Goal: Navigation & Orientation: Find specific page/section

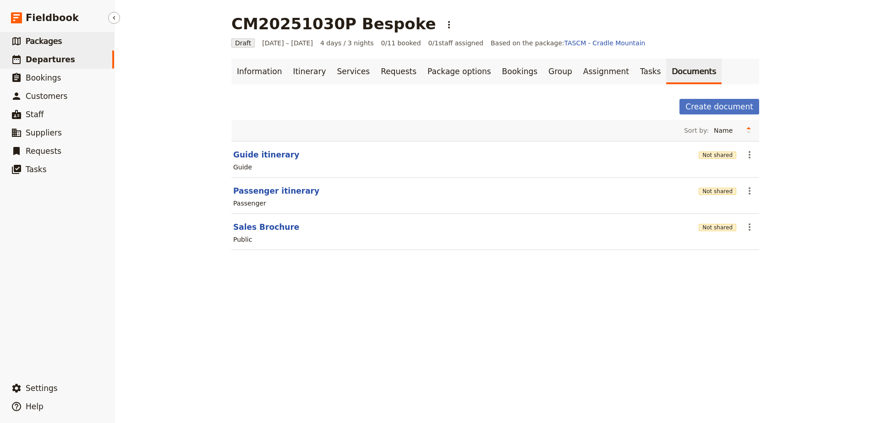
click at [34, 41] on span "Packages" at bounding box center [44, 41] width 36 height 9
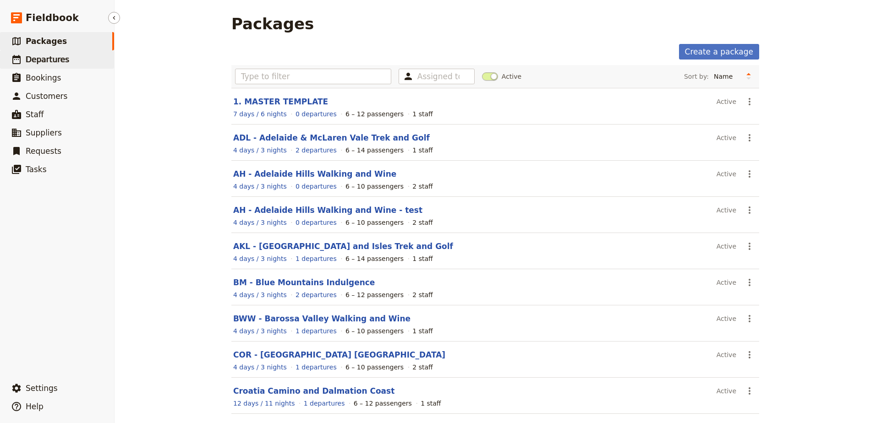
click at [31, 62] on span "Departures" at bounding box center [48, 59] width 44 height 9
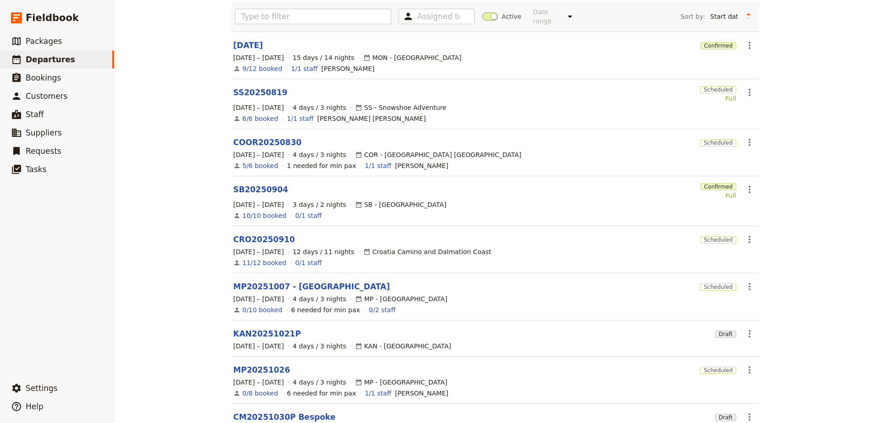
scroll to position [137, 0]
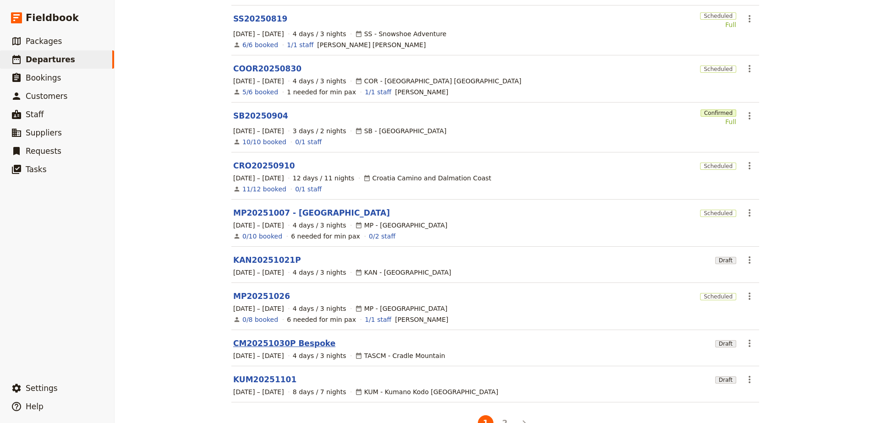
click at [260, 339] on link "CM20251030P Bespoke" at bounding box center [284, 343] width 102 height 11
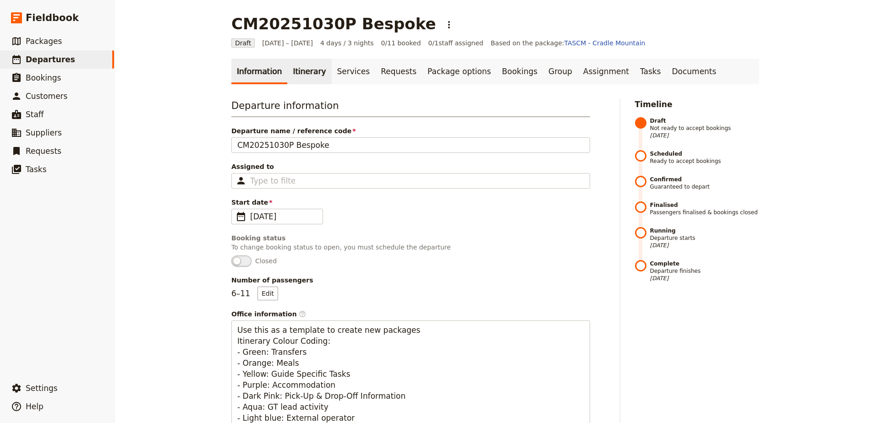
click at [301, 71] on link "Itinerary" at bounding box center [309, 72] width 44 height 26
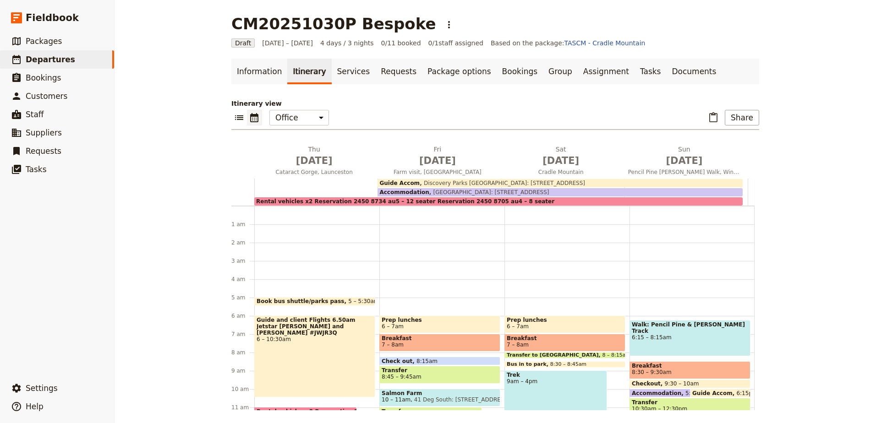
scroll to position [82, 0]
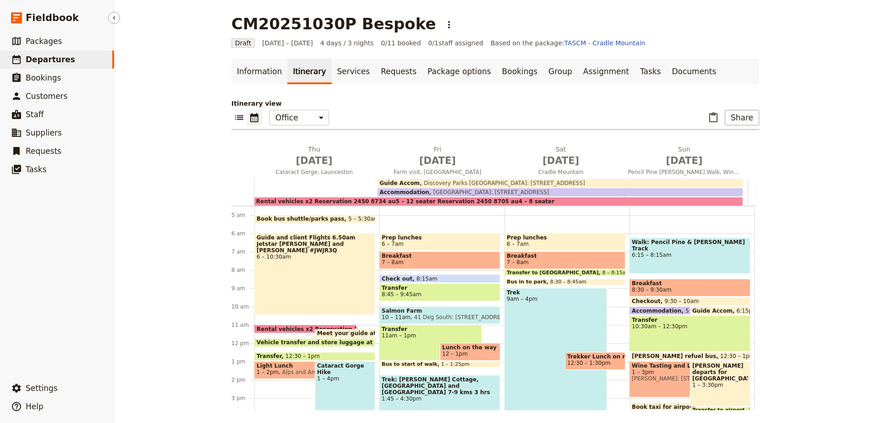
click at [63, 54] on span "Departures" at bounding box center [50, 59] width 49 height 11
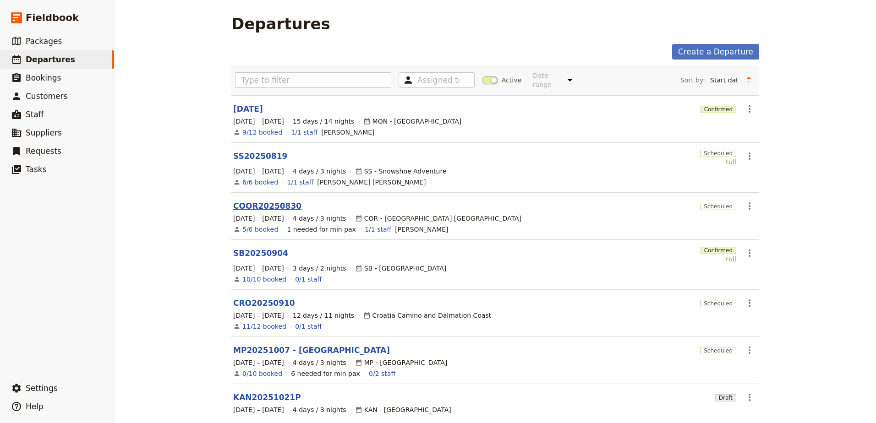
click at [272, 202] on link "COOR20250830" at bounding box center [267, 206] width 68 height 11
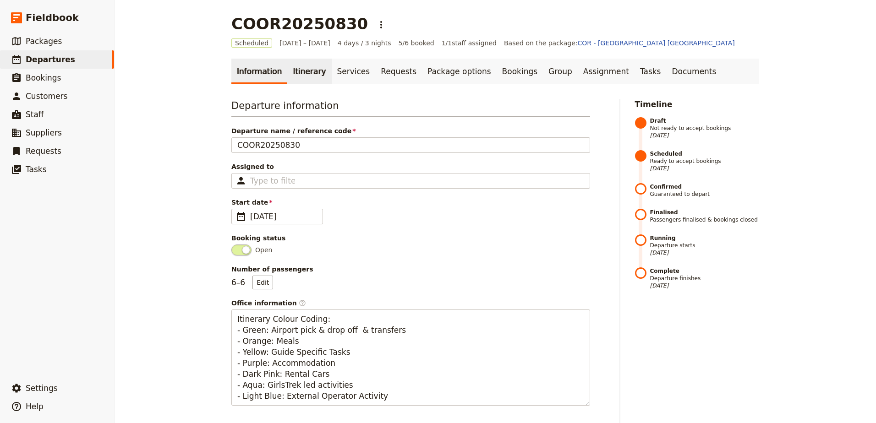
click at [306, 70] on link "Itinerary" at bounding box center [309, 72] width 44 height 26
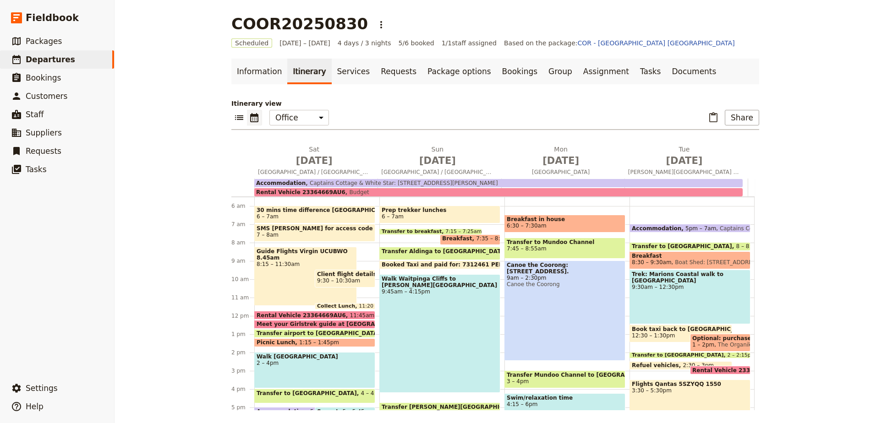
scroll to position [192, 0]
